Goal: Task Accomplishment & Management: Manage account settings

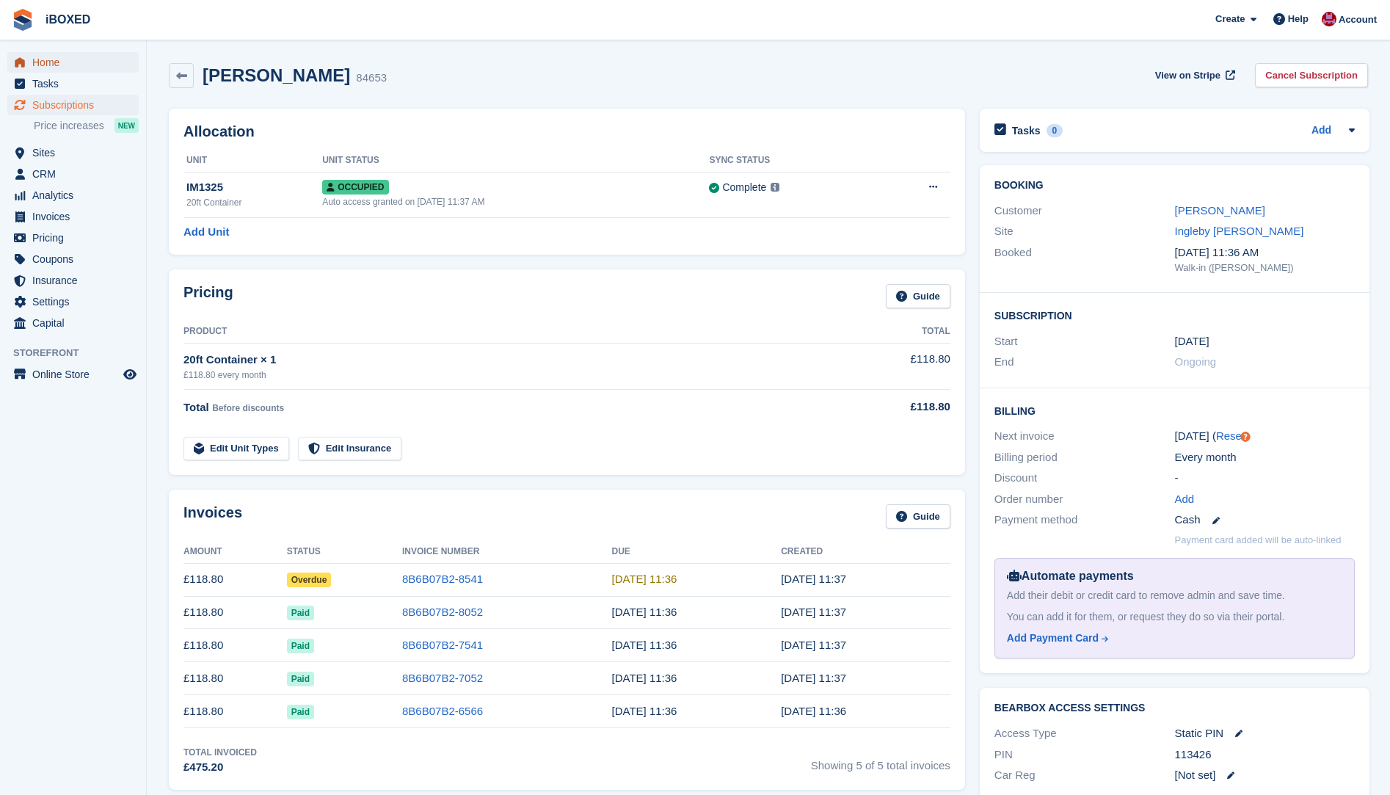
click at [27, 55] on span "menu" at bounding box center [20, 63] width 18 height 18
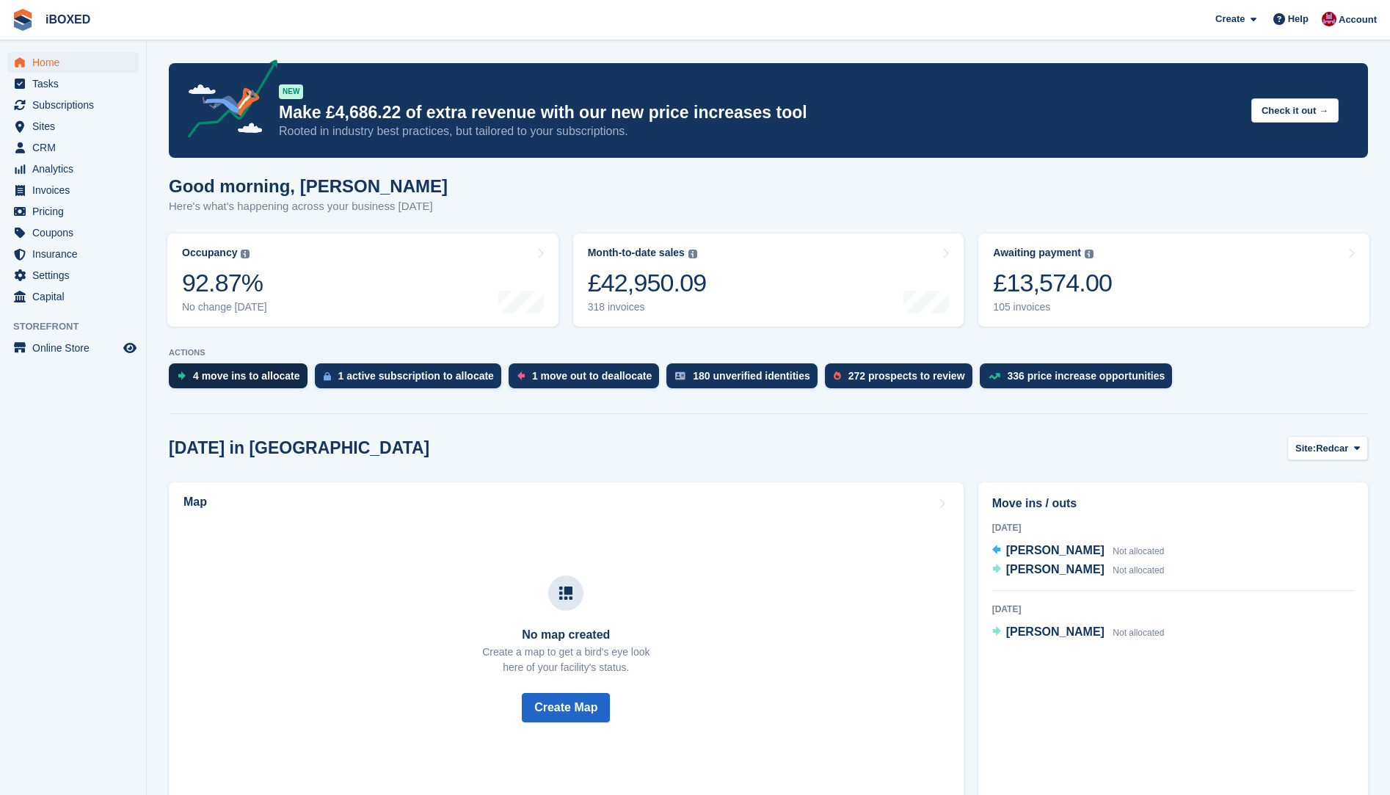
click at [209, 368] on div "4 move ins to allocate" at bounding box center [238, 375] width 139 height 25
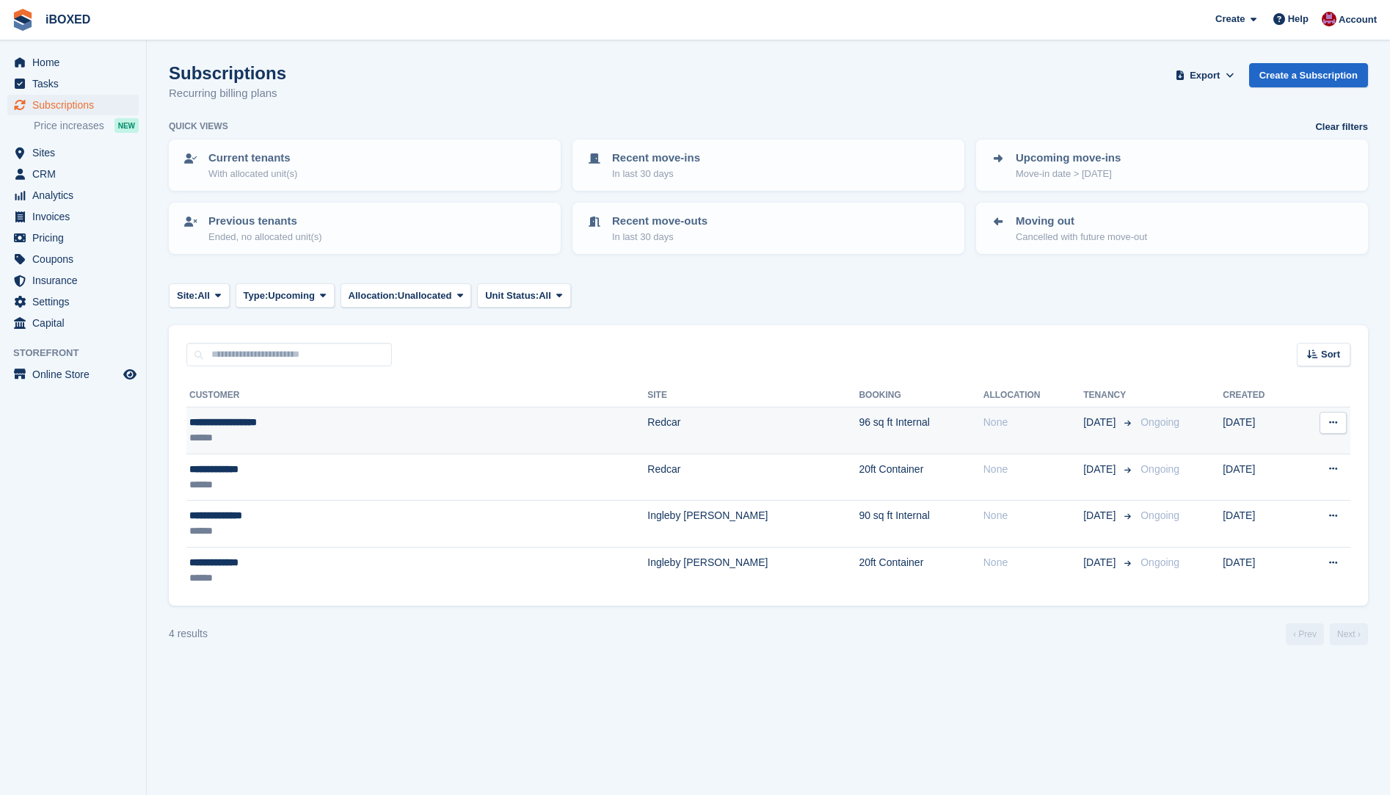
click at [647, 425] on td "Redcar" at bounding box center [752, 430] width 211 height 47
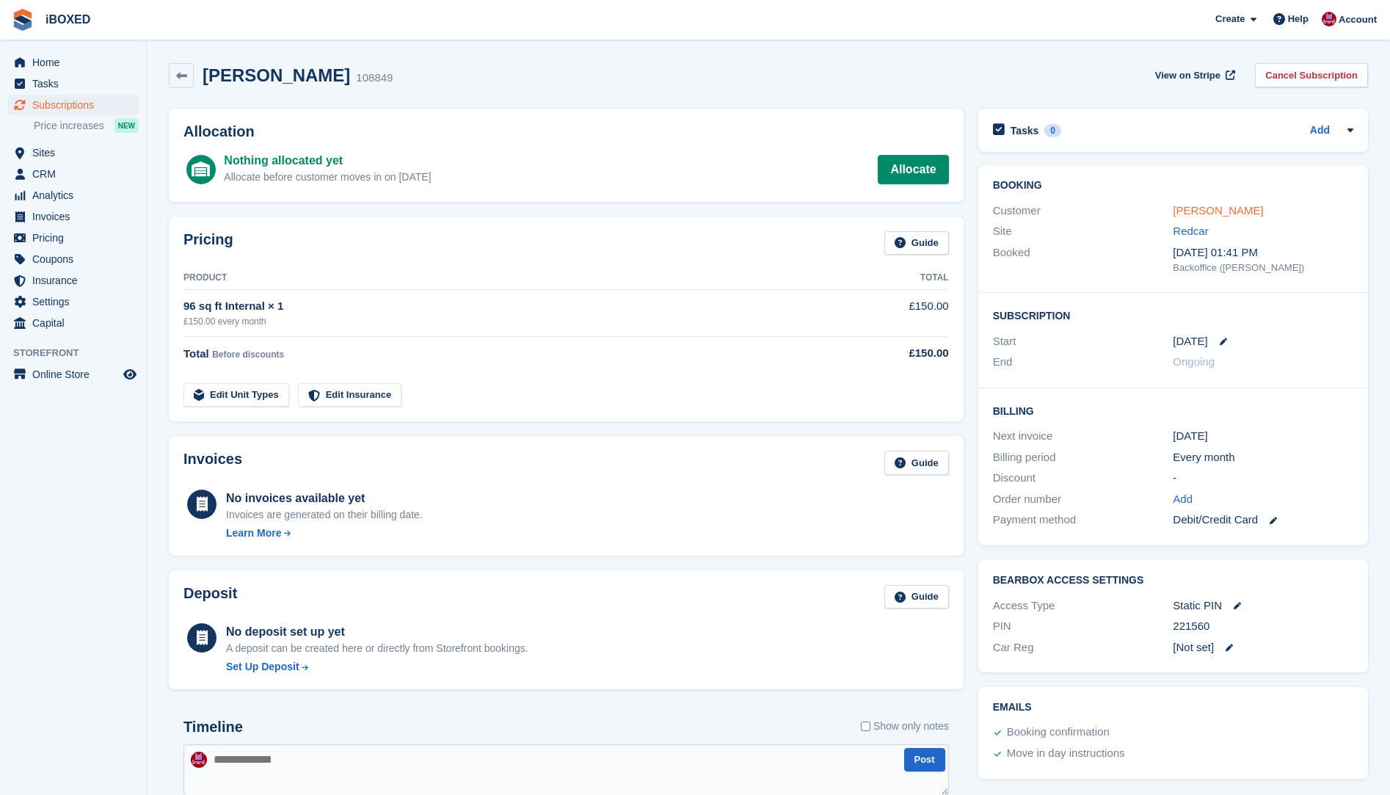
click at [1200, 215] on link "Mrs diane sharples" at bounding box center [1217, 210] width 90 height 12
click at [41, 56] on span "Home" at bounding box center [76, 62] width 88 height 21
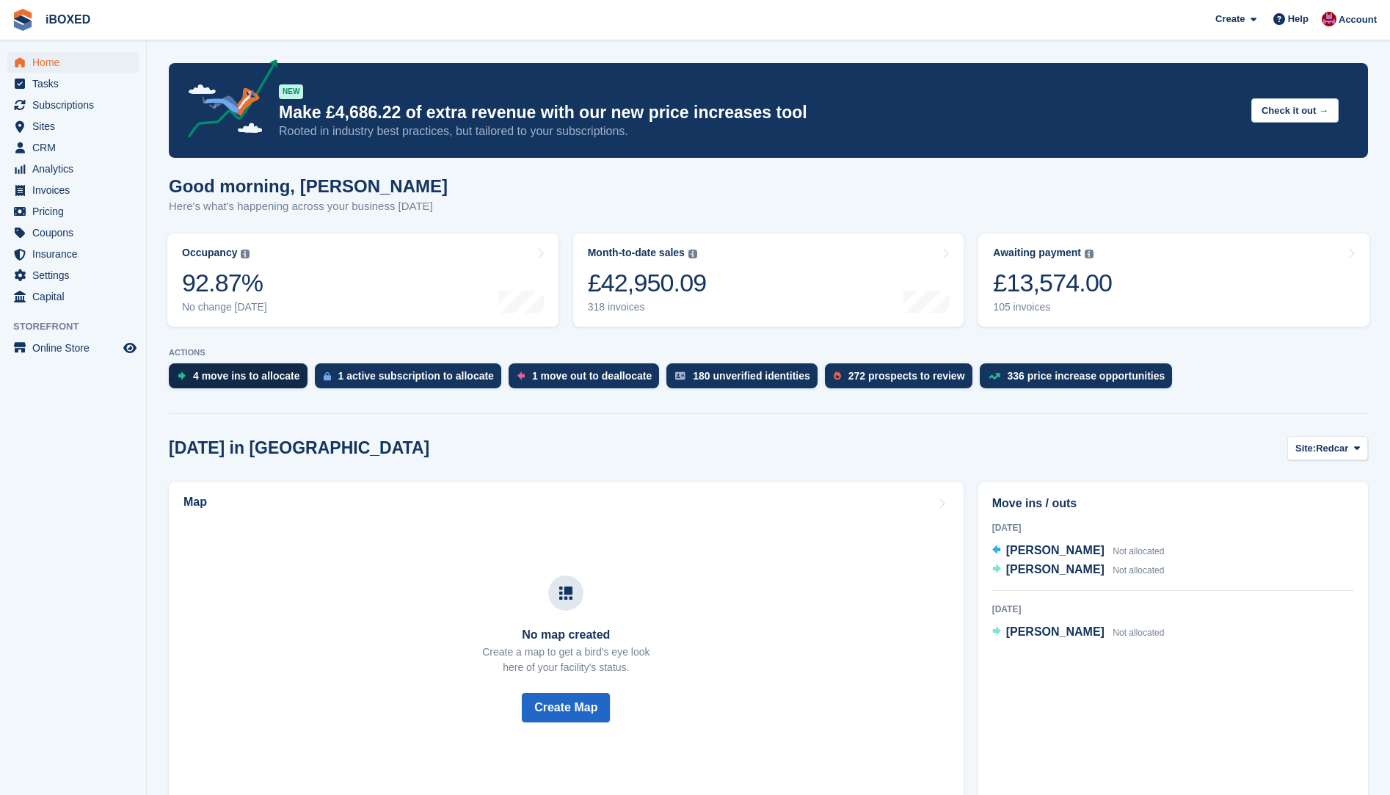
click at [216, 373] on div "4 move ins to allocate" at bounding box center [246, 376] width 107 height 12
